Goal: Task Accomplishment & Management: Manage account settings

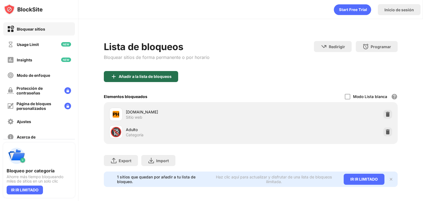
click at [173, 74] on div "Añadir a la lista de bloqueos" at bounding box center [141, 76] width 74 height 11
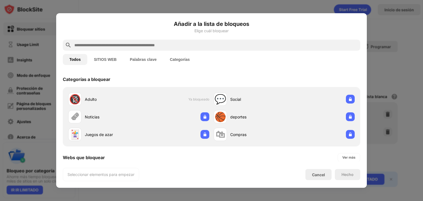
click at [146, 39] on div "Añadir a la lista de bloqueos Elige cuál bloquear" at bounding box center [212, 30] width 298 height 20
click at [144, 44] on input "text" at bounding box center [216, 45] width 284 height 7
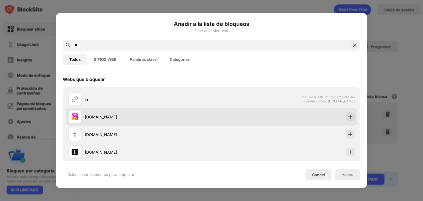
type input "**"
click at [346, 122] on div "instagram.com" at bounding box center [211, 117] width 291 height 18
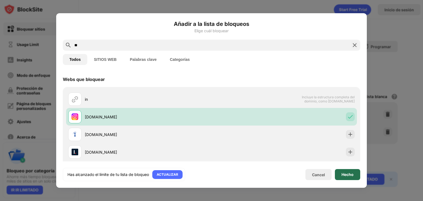
click at [346, 174] on div "Hecho" at bounding box center [348, 175] width 12 height 4
